Goal: Task Accomplishment & Management: Manage account settings

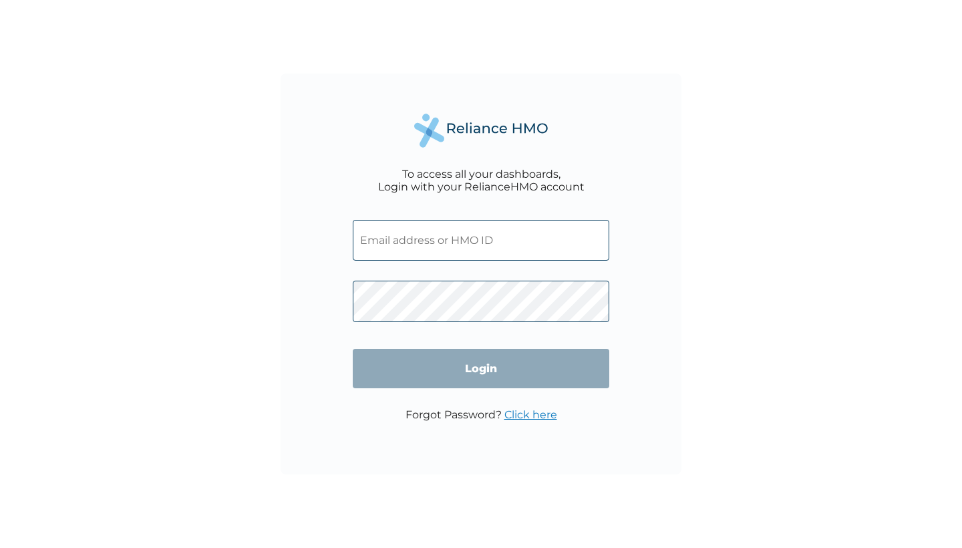
click at [499, 242] on input "text" at bounding box center [481, 240] width 257 height 41
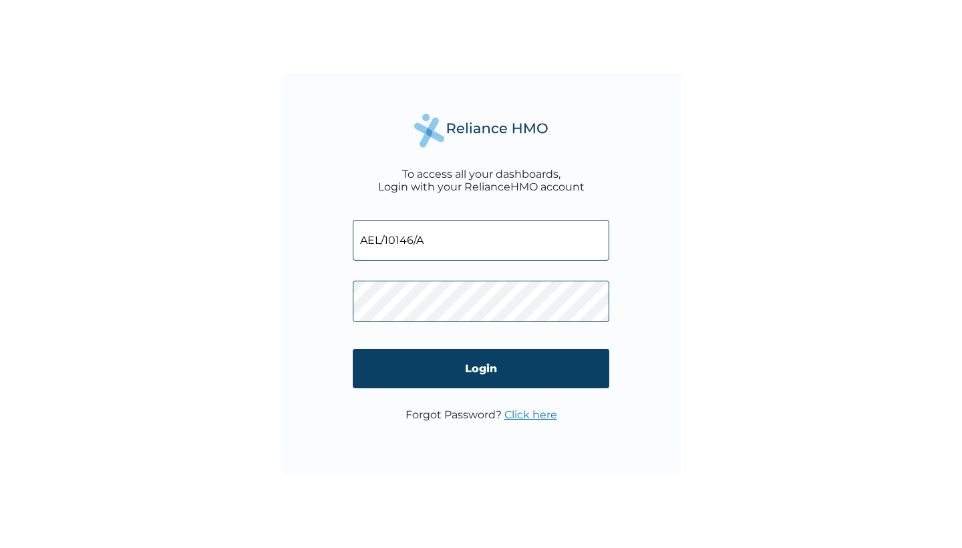
type input "AEL/10146/A"
click at [481, 369] on input "Login" at bounding box center [481, 368] width 257 height 39
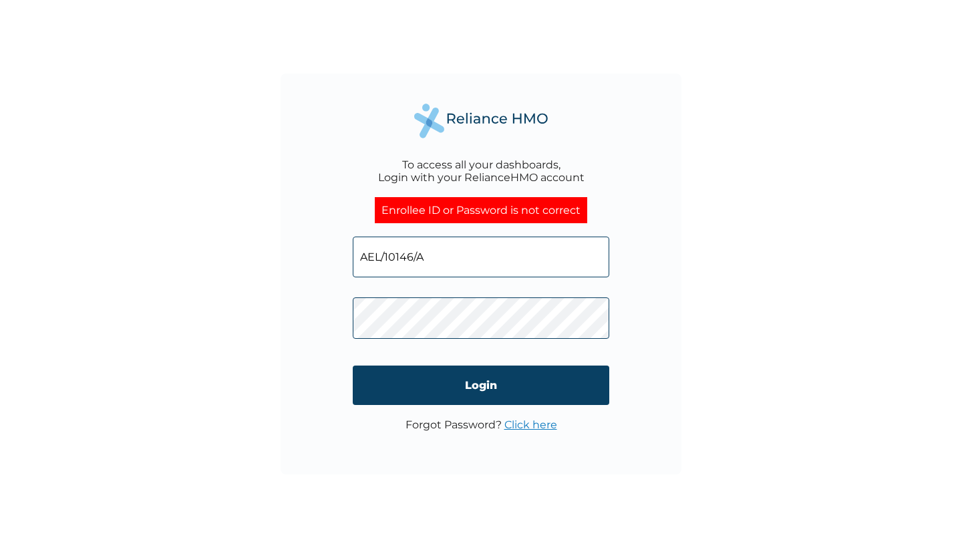
click at [481, 385] on input "Login" at bounding box center [481, 385] width 257 height 39
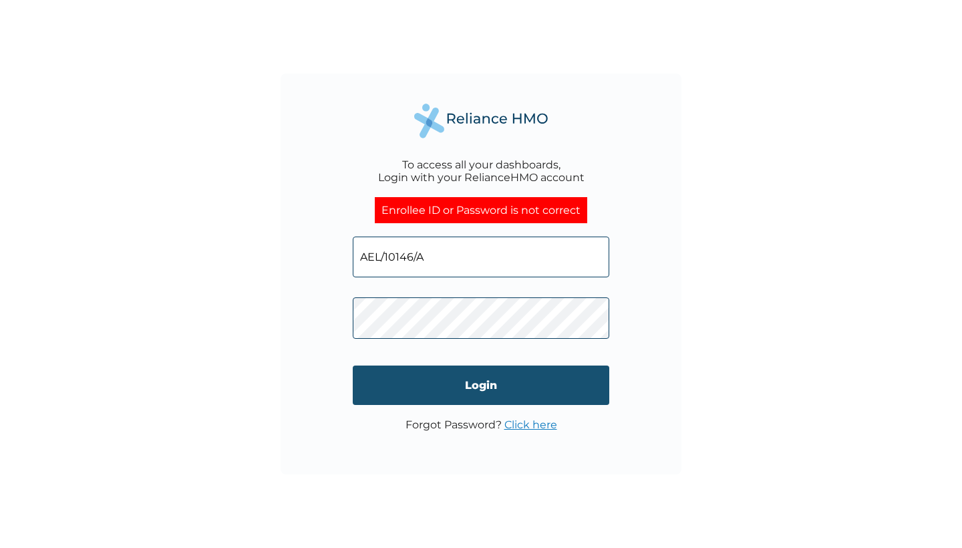
click at [544, 392] on input "Login" at bounding box center [481, 385] width 257 height 39
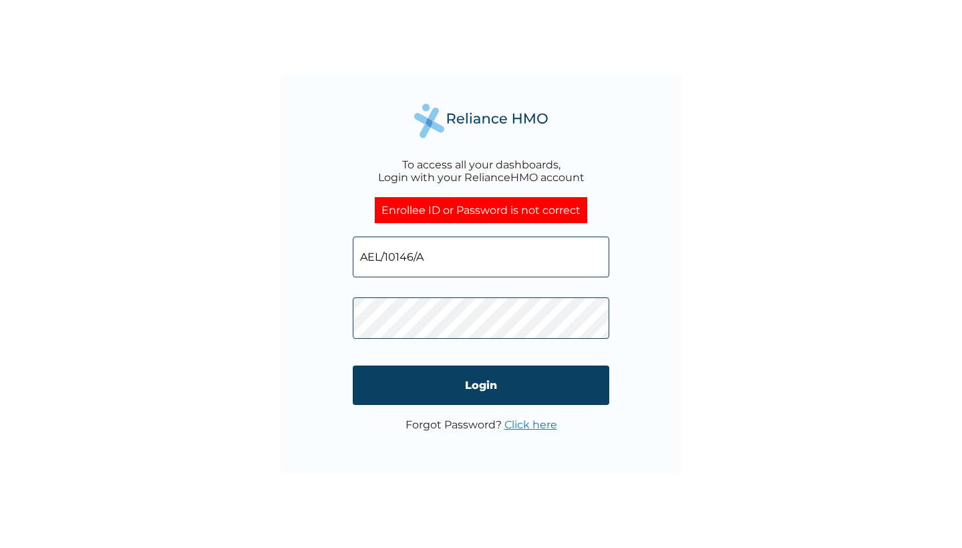
click at [525, 259] on input "AEL/10146/A" at bounding box center [481, 257] width 257 height 41
click at [534, 249] on input "AEL/10146/A" at bounding box center [481, 257] width 257 height 41
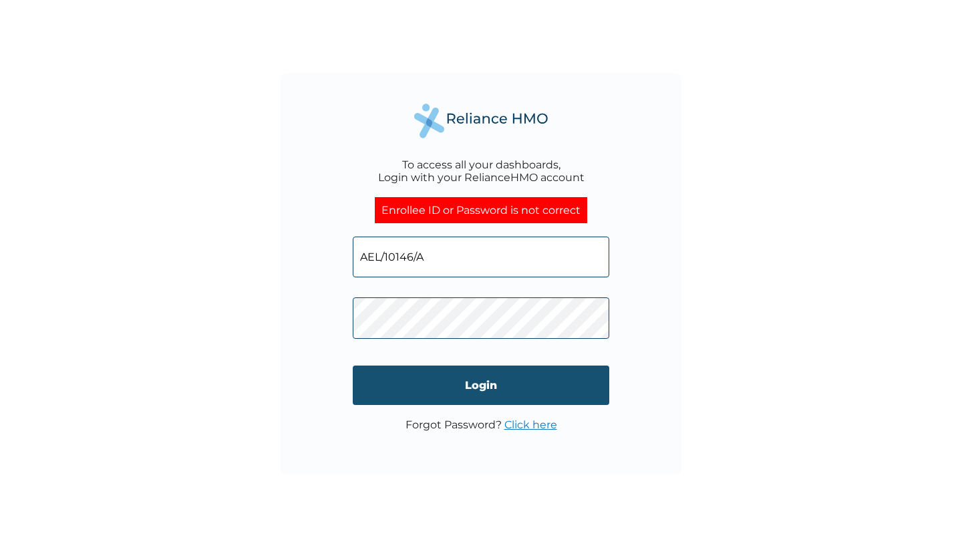
click at [544, 390] on input "Login" at bounding box center [481, 385] width 257 height 39
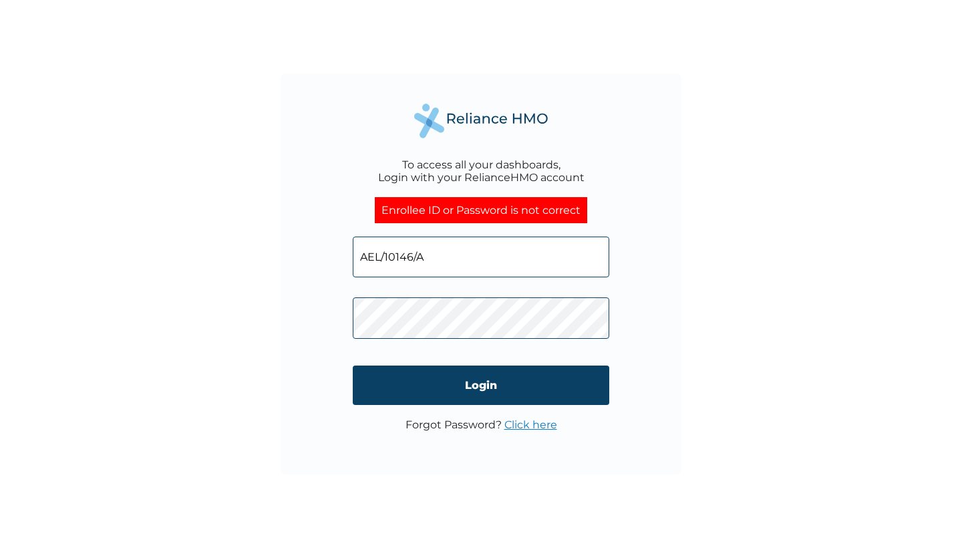
click at [535, 420] on link "Click here" at bounding box center [531, 424] width 53 height 13
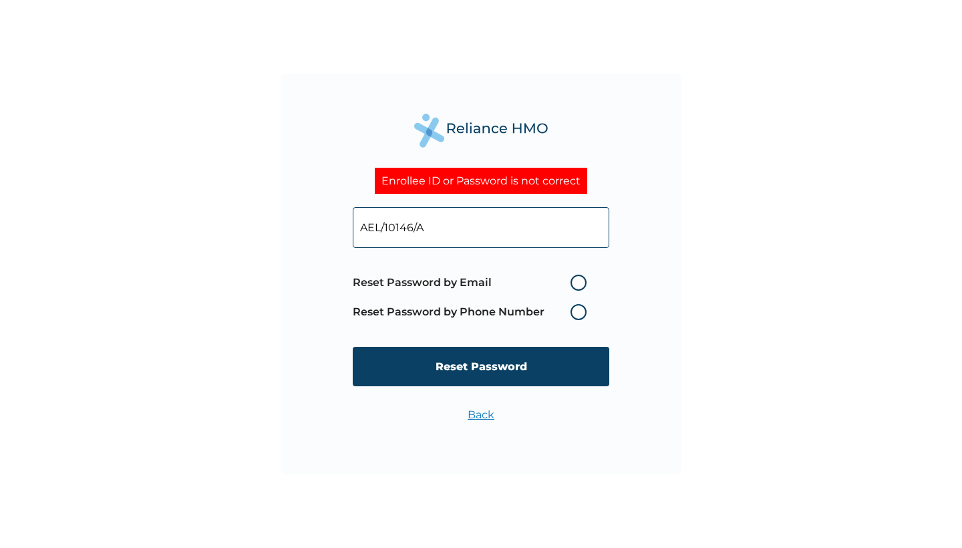
type input "AEL/10146/A"
click at [660, 287] on div "Enrollee ID or Password is not correct AEL/10146/A Reset Password by Email Rese…" at bounding box center [481, 274] width 401 height 401
click at [582, 279] on label "Reset Password by Email" at bounding box center [473, 283] width 241 height 16
click at [573, 279] on input "Reset Password by Email" at bounding box center [562, 282] width 21 height 21
radio input "true"
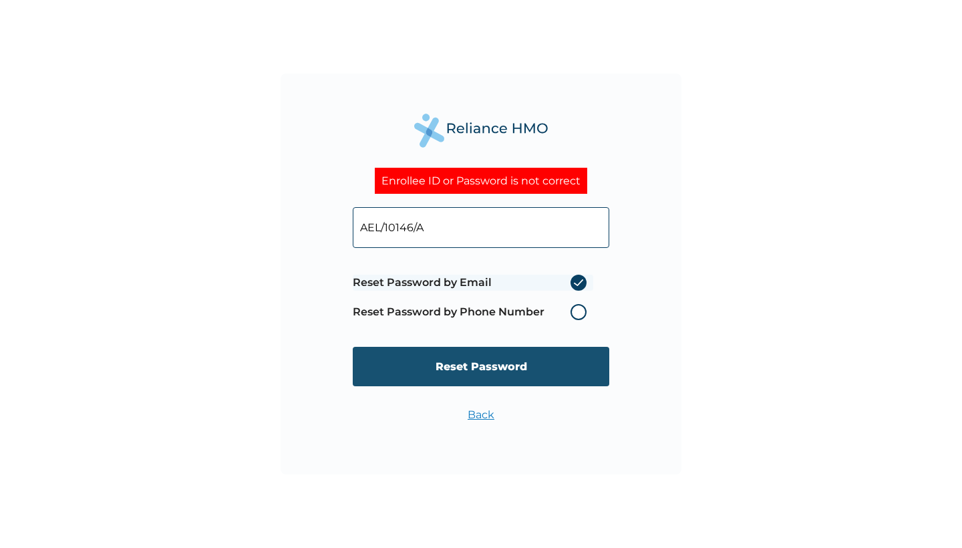
click at [533, 364] on input "Reset Password" at bounding box center [481, 366] width 257 height 39
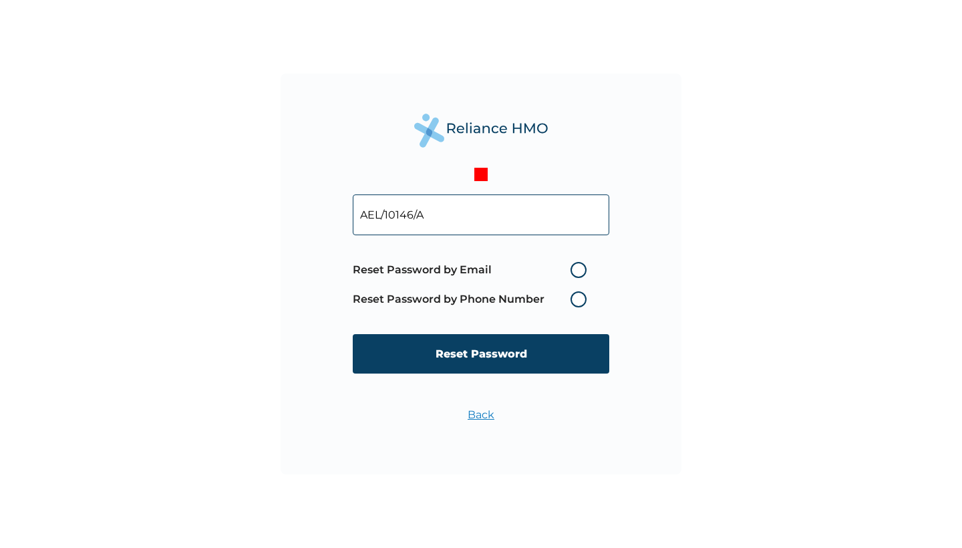
type input "AEL/10146/A"
click at [578, 266] on label "Reset Password by Email" at bounding box center [473, 270] width 241 height 16
click at [573, 266] on input "Reset Password by Email" at bounding box center [562, 269] width 21 height 21
radio input "true"
click at [578, 266] on label "Reset Password by Email" at bounding box center [473, 270] width 241 height 16
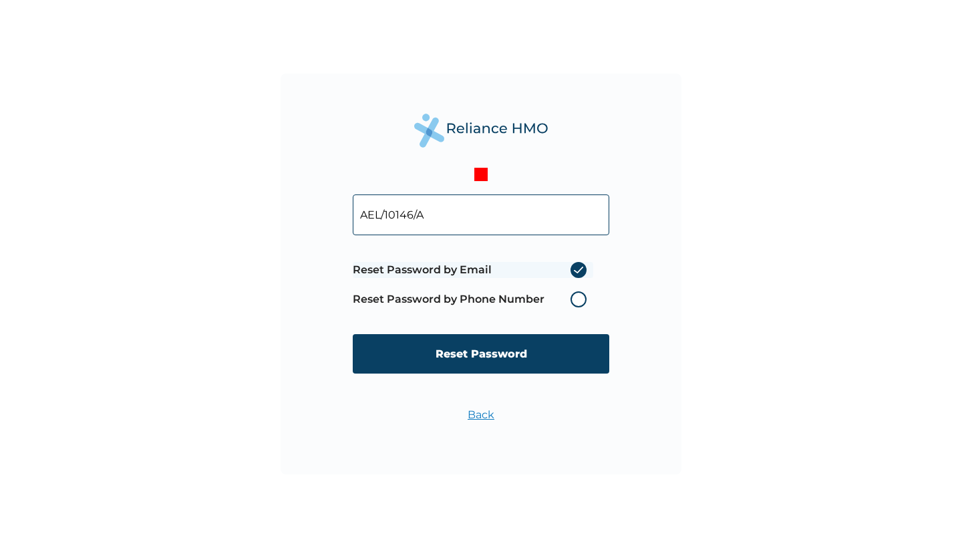
click at [573, 266] on input "Reset Password by Email" at bounding box center [562, 269] width 21 height 21
click at [534, 355] on input "Reset Password" at bounding box center [481, 353] width 257 height 39
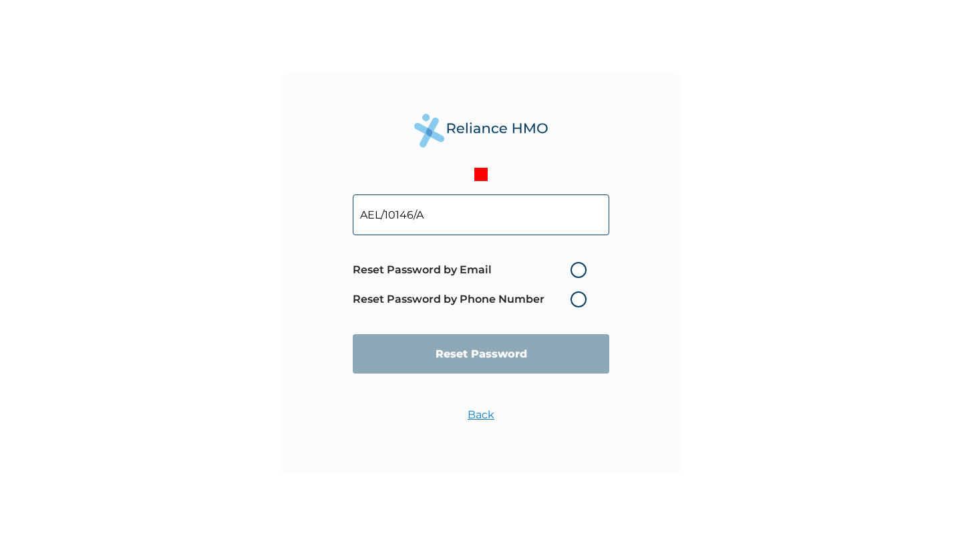
click at [481, 354] on input "Reset Password" at bounding box center [481, 353] width 257 height 39
type input "AEL/10146/A"
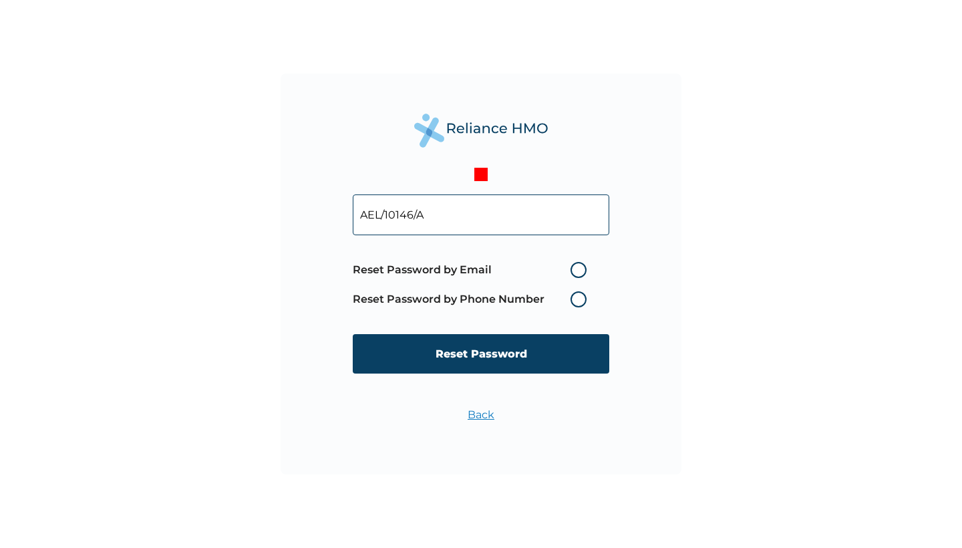
click at [579, 267] on label "Reset Password by Email" at bounding box center [473, 270] width 241 height 16
click at [573, 267] on input "Reset Password by Email" at bounding box center [562, 269] width 21 height 21
radio input "true"
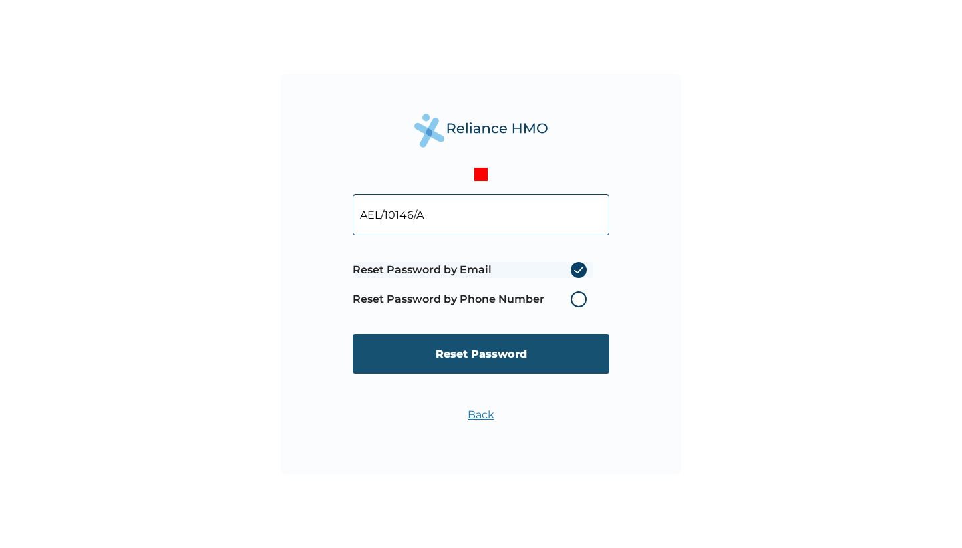
click at [555, 356] on input "Reset Password" at bounding box center [481, 353] width 257 height 39
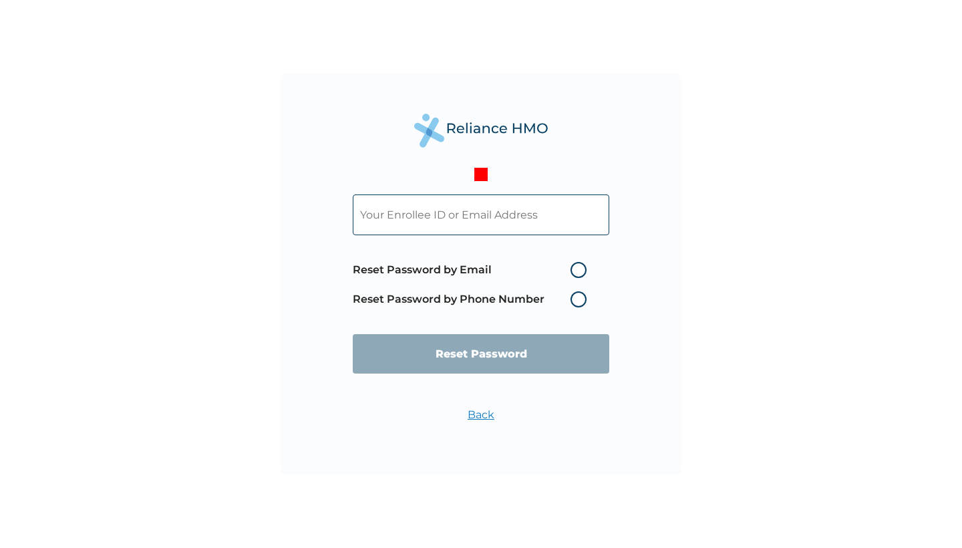
type input "AEL/10146/A"
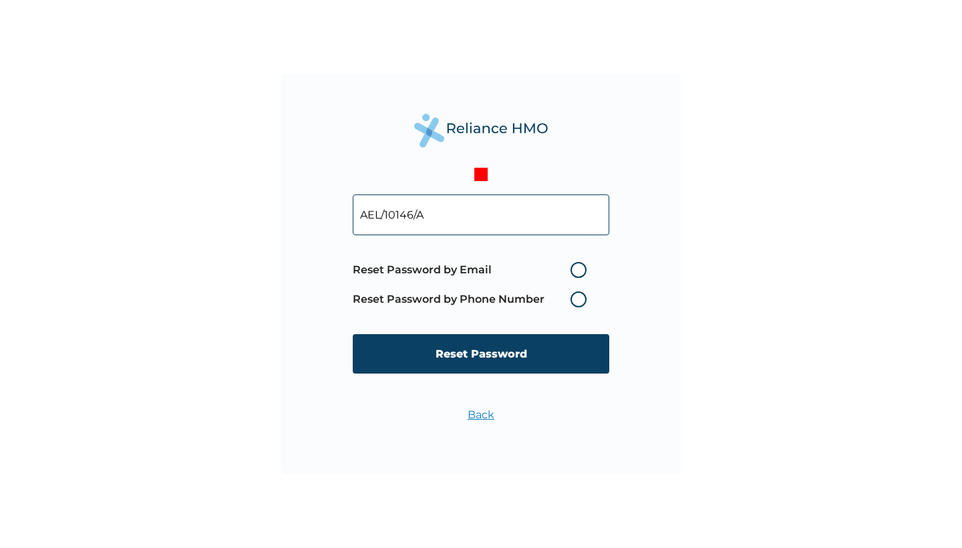
click at [579, 301] on label "Reset Password by Phone Number" at bounding box center [473, 299] width 241 height 16
click at [572, 294] on label "Reset Password by Phone Number" at bounding box center [473, 299] width 241 height 16
click at [575, 295] on label "Reset Password by Phone Number" at bounding box center [473, 299] width 241 height 16
click at [587, 301] on label "Reset Password by Phone Number" at bounding box center [473, 299] width 241 height 16
click at [580, 297] on label "Reset Password by Phone Number" at bounding box center [473, 299] width 241 height 16
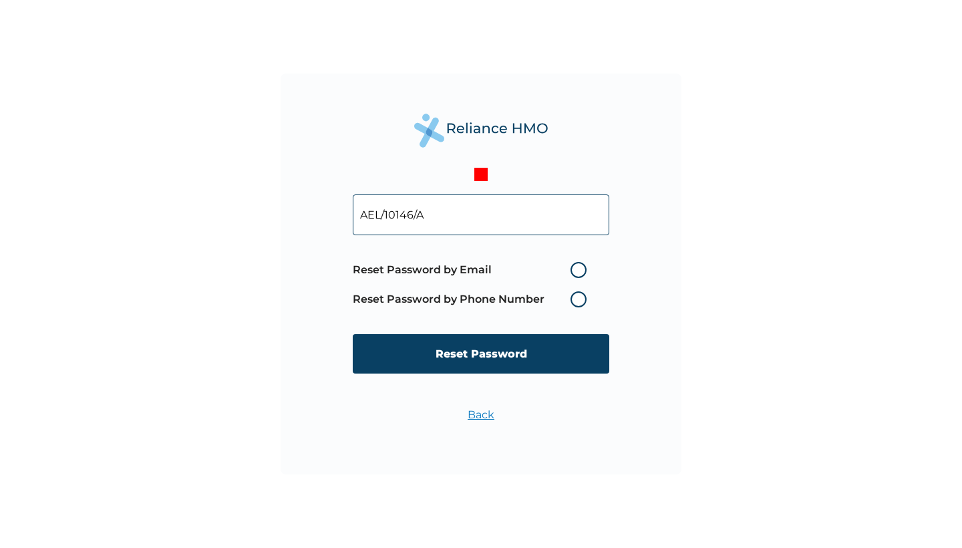
click at [432, 214] on input "AEL/10146/A" at bounding box center [481, 214] width 257 height 41
click at [577, 299] on label "Reset Password by Phone Number" at bounding box center [473, 299] width 241 height 16
click at [581, 264] on label "Reset Password by Email" at bounding box center [473, 270] width 241 height 16
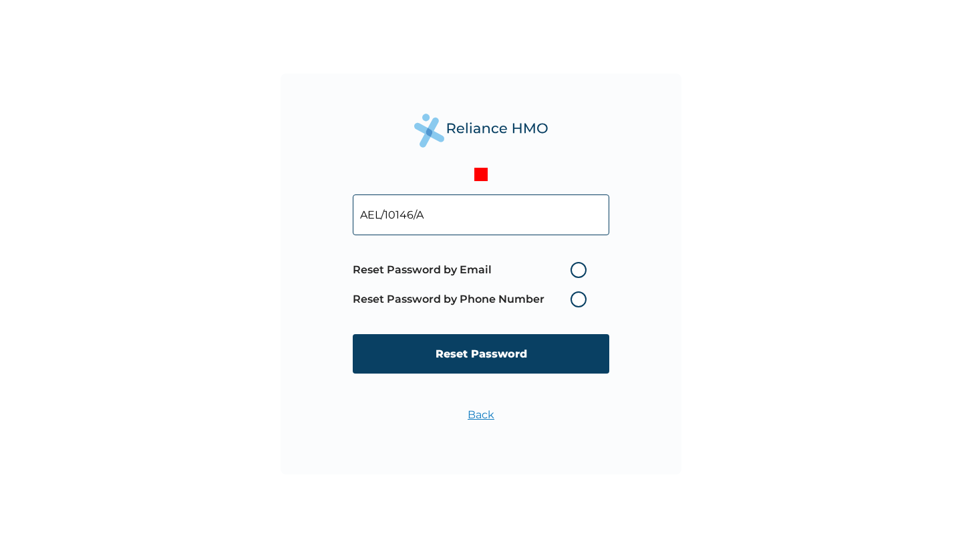
click at [573, 264] on input "Reset Password by Email" at bounding box center [562, 269] width 21 height 21
radio input "true"
click at [584, 297] on label "Reset Password by Phone Number" at bounding box center [473, 299] width 241 height 16
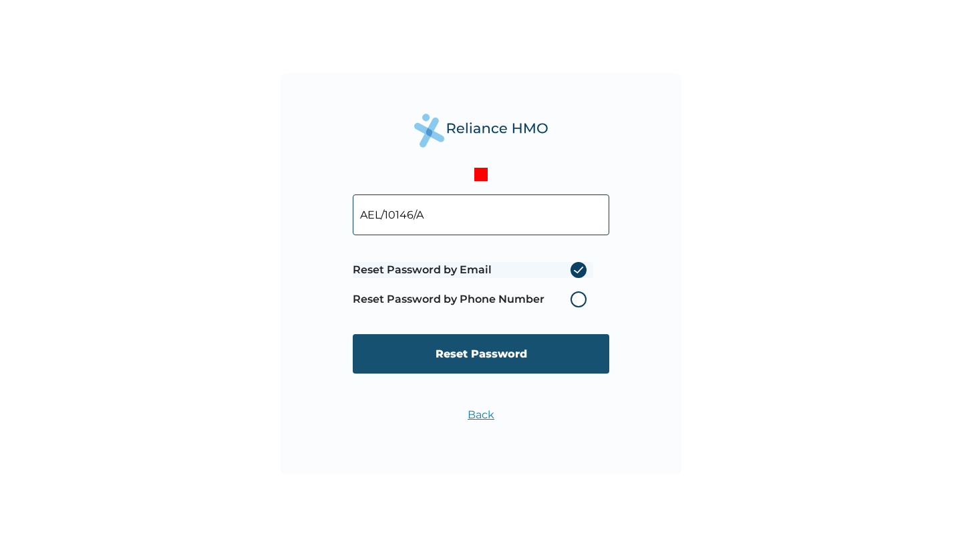
click at [523, 344] on input "Reset Password" at bounding box center [481, 353] width 257 height 39
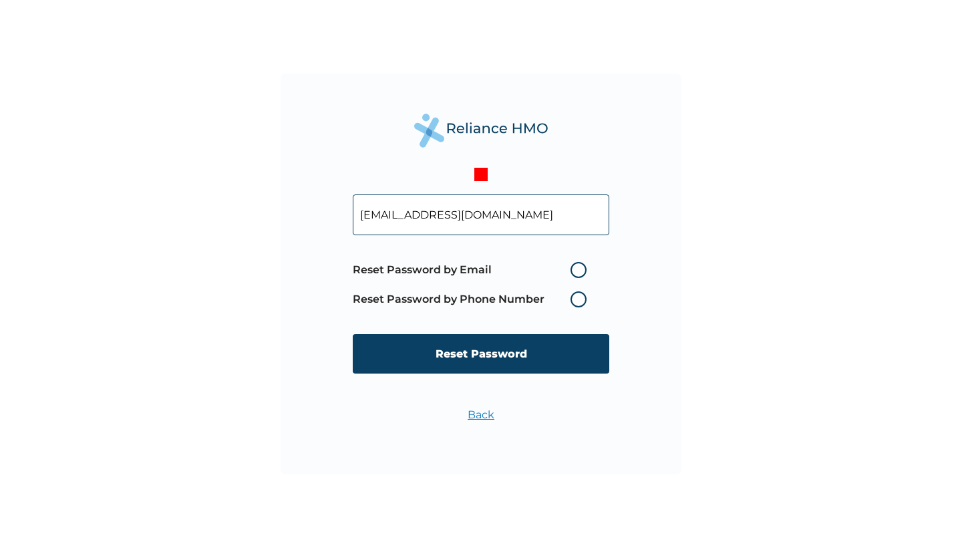
type input "[EMAIL_ADDRESS][DOMAIN_NAME]"
click at [579, 269] on label "Reset Password by Email" at bounding box center [473, 270] width 241 height 16
click at [573, 269] on input "Reset Password by Email" at bounding box center [562, 269] width 21 height 21
radio input "true"
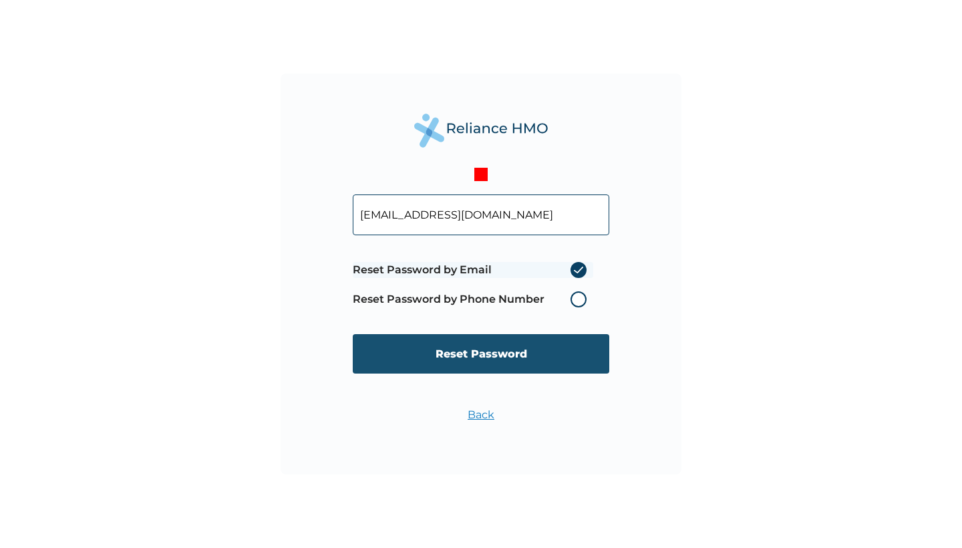
click at [540, 346] on input "Reset Password" at bounding box center [481, 353] width 257 height 39
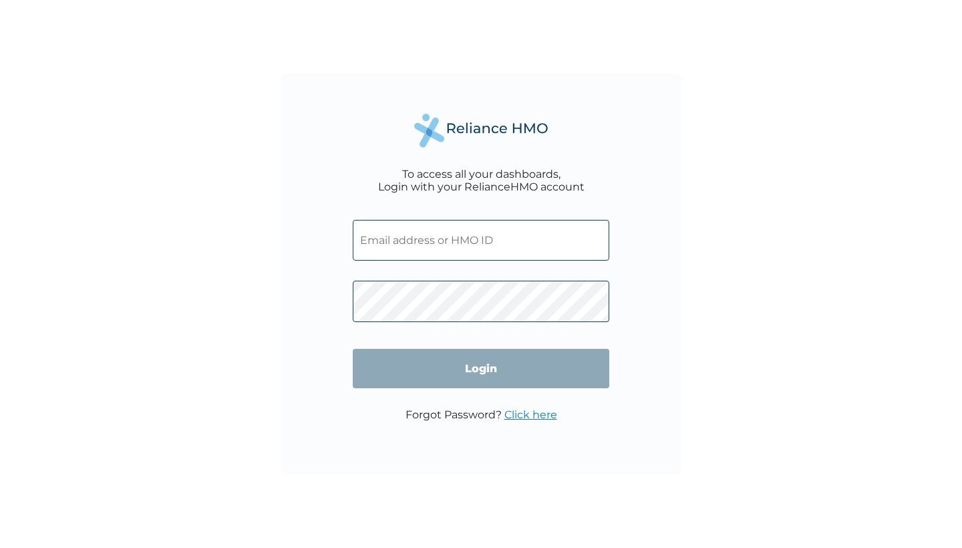
type input "AEL/10146/A"
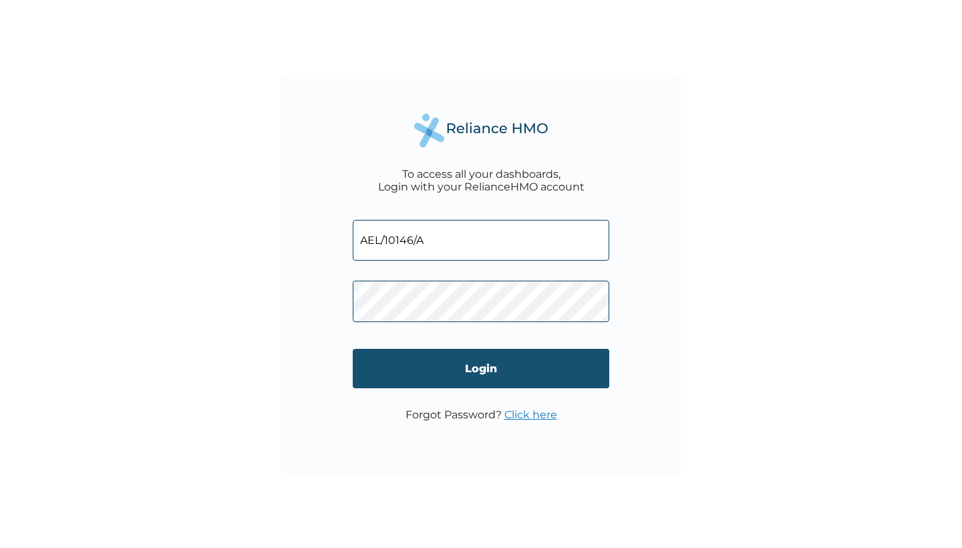
click at [465, 372] on input "Login" at bounding box center [481, 368] width 257 height 39
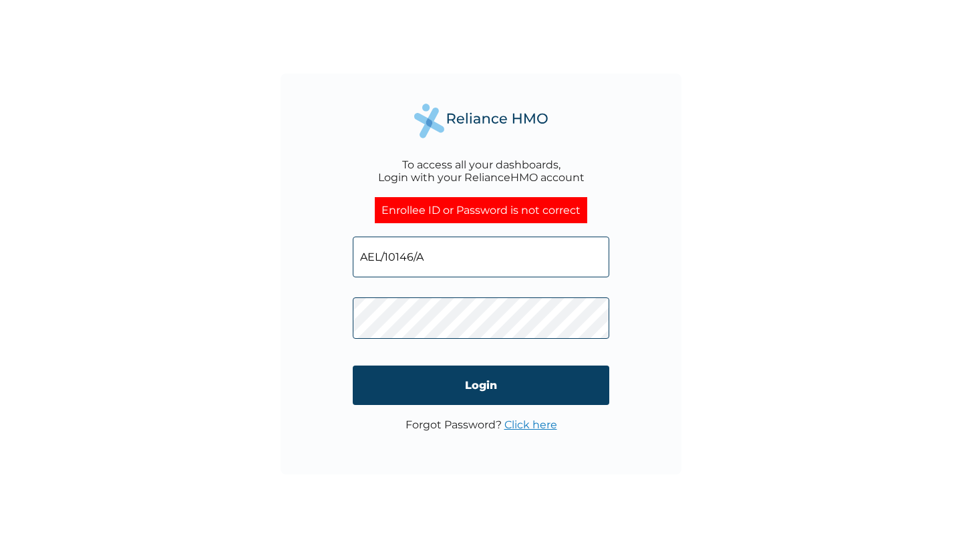
click at [481, 385] on input "Login" at bounding box center [481, 385] width 257 height 39
click at [513, 424] on link "Click here" at bounding box center [531, 424] width 53 height 13
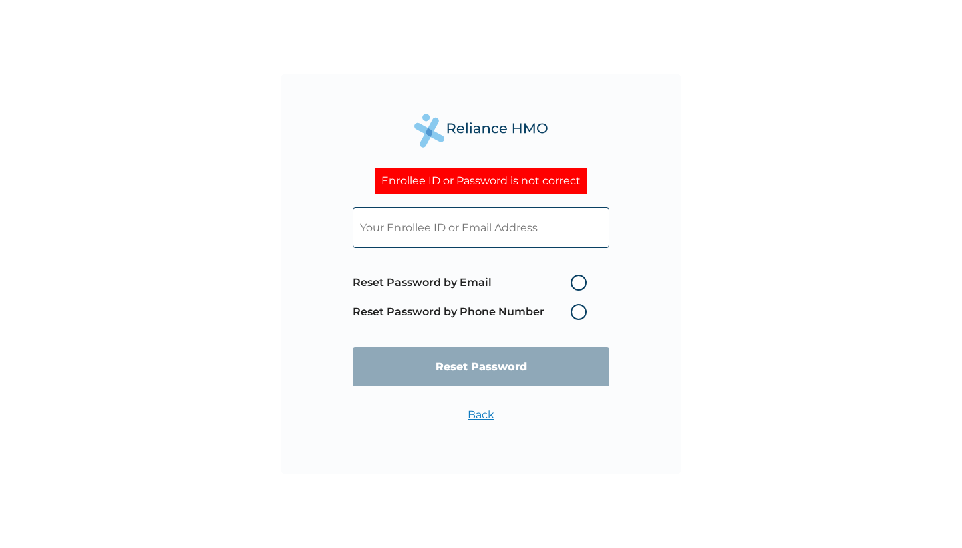
type input "AEL/10146/A"
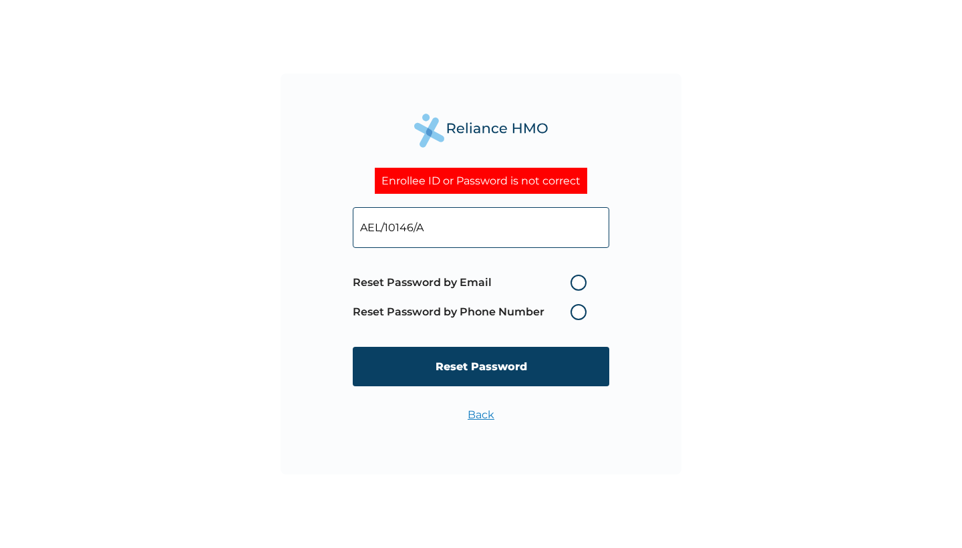
click at [579, 305] on label "Reset Password by Phone Number" at bounding box center [473, 312] width 241 height 16
click at [581, 287] on label "Reset Password by Email" at bounding box center [473, 283] width 241 height 16
click at [573, 287] on input "Reset Password by Email" at bounding box center [562, 282] width 21 height 21
radio input "true"
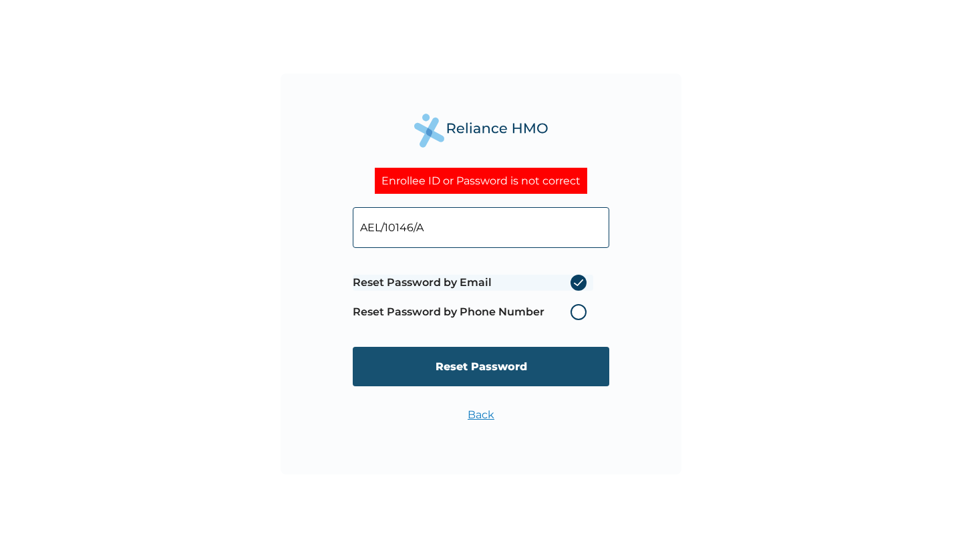
click at [529, 369] on input "Reset Password" at bounding box center [481, 366] width 257 height 39
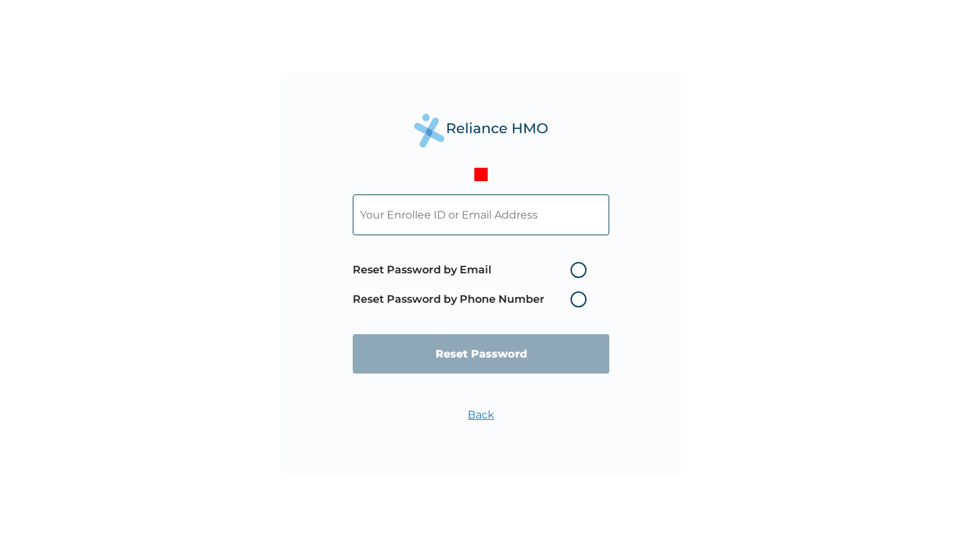
click at [490, 416] on link "Back" at bounding box center [481, 414] width 27 height 13
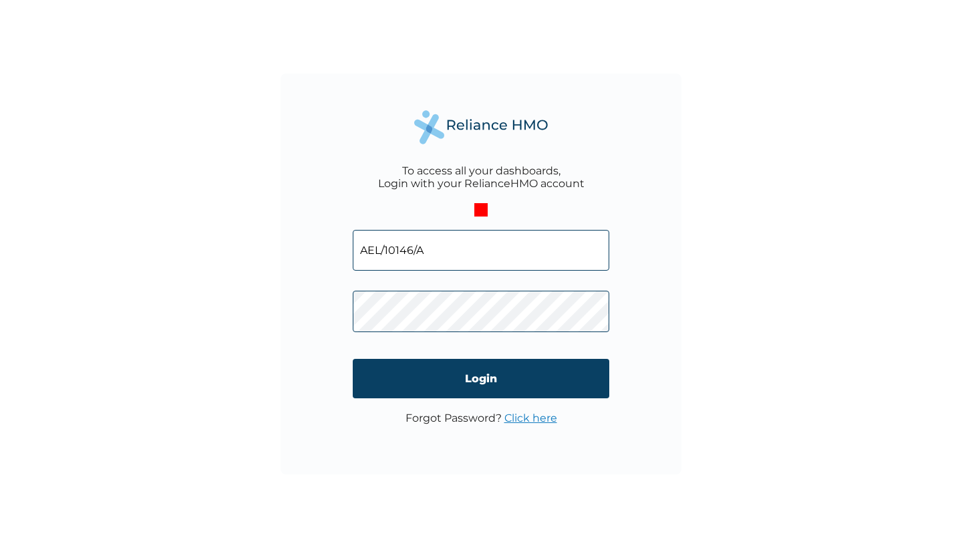
click at [481, 379] on input "Login" at bounding box center [481, 378] width 257 height 39
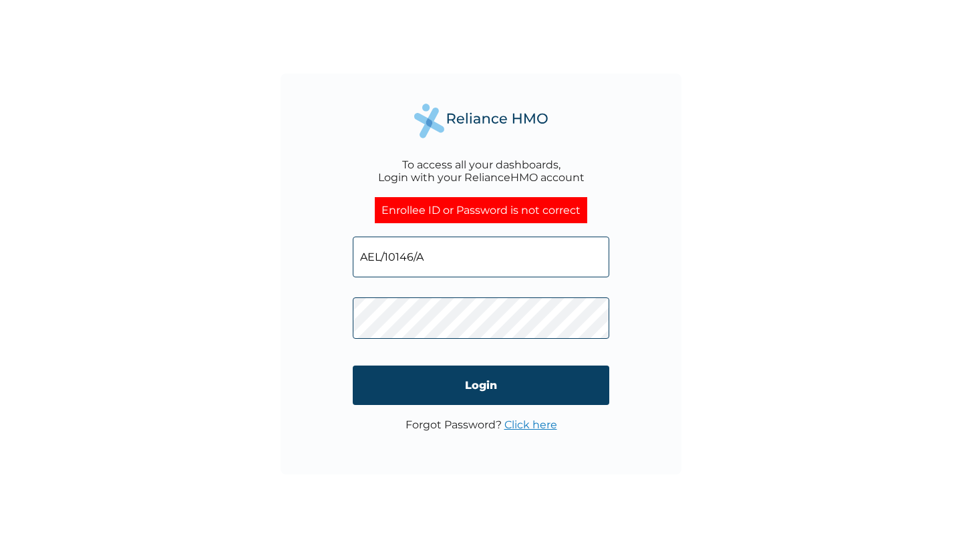
click at [481, 385] on input "Login" at bounding box center [481, 385] width 257 height 39
